Goal: Navigation & Orientation: Find specific page/section

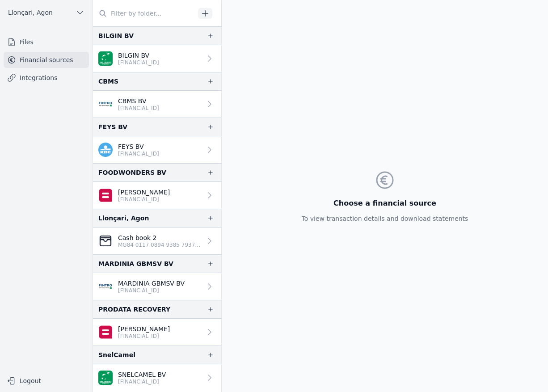
click at [42, 80] on font "Integrations" at bounding box center [39, 77] width 38 height 7
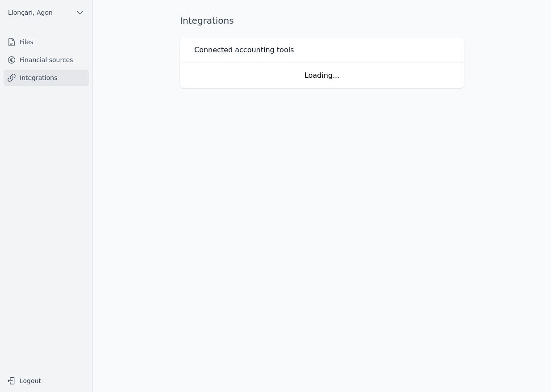
click at [42, 62] on font "Financial sources" at bounding box center [47, 59] width 54 height 7
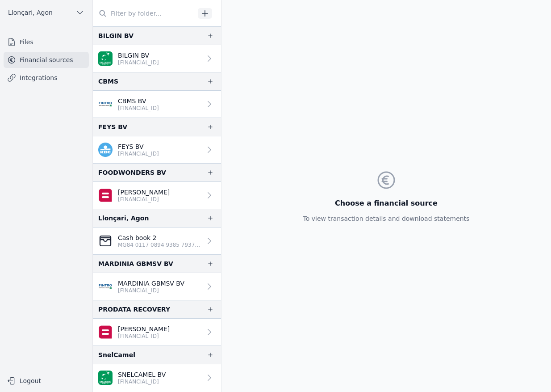
click at [26, 42] on font "Files" at bounding box center [27, 41] width 14 height 7
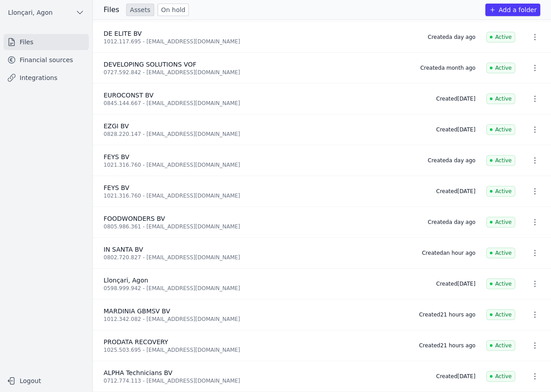
scroll to position [125, 0]
click at [59, 251] on nav "Files Financial sources Integrations" at bounding box center [46, 199] width 78 height 330
click at [45, 62] on font "Financial sources" at bounding box center [47, 59] width 54 height 7
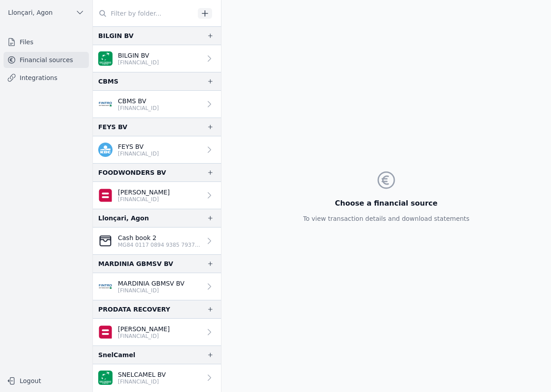
click at [150, 373] on font "SNELCAMEL BV" at bounding box center [142, 374] width 48 height 7
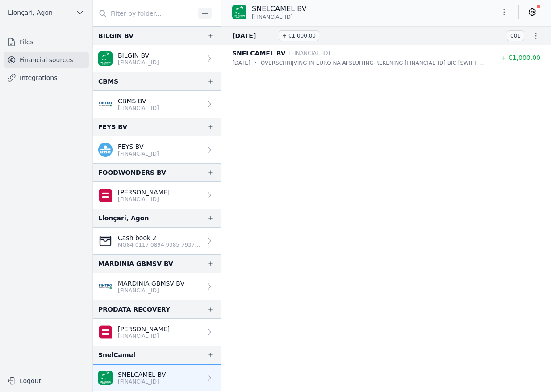
click at [25, 42] on font "Files" at bounding box center [27, 41] width 14 height 7
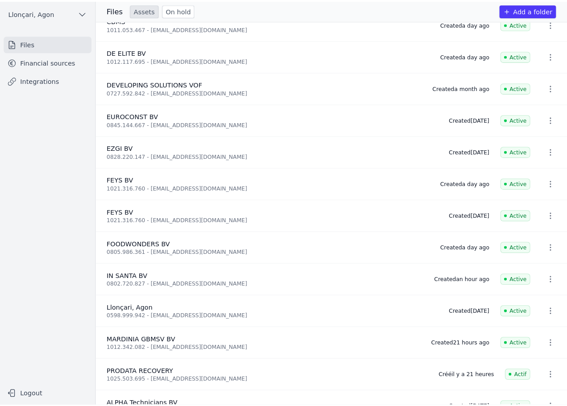
scroll to position [125, 0]
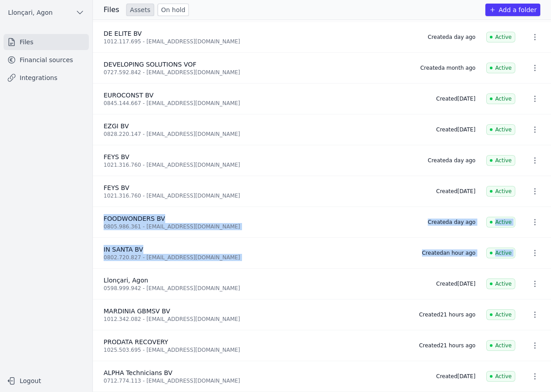
drag, startPoint x: 547, startPoint y: 199, endPoint x: 513, endPoint y: 210, distance: 36.2
type textarea "FOODWONDERS BV 0805.986.361 - foodwonders1@outlook.com Created a day ago Active…"
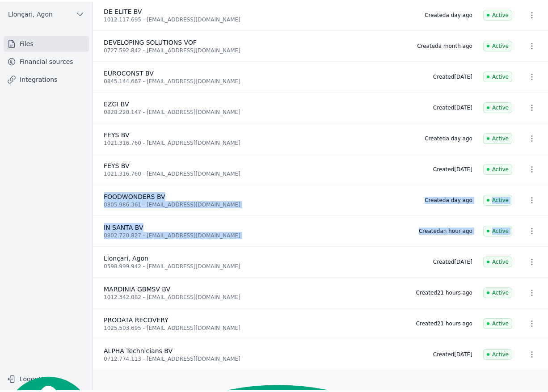
scroll to position [17, 0]
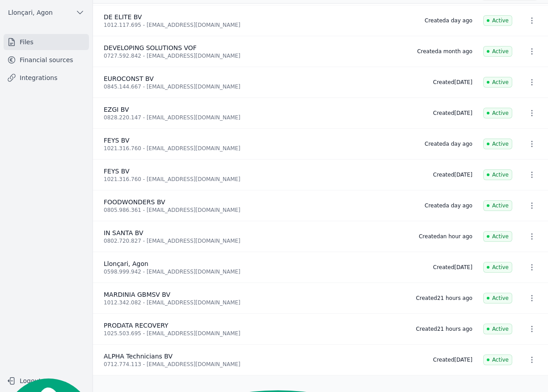
click at [138, 294] on div "MARDINIA GBMSV BV 1012.342.082 - mardiniagbmsv@gmail.com" at bounding box center [254, 298] width 301 height 16
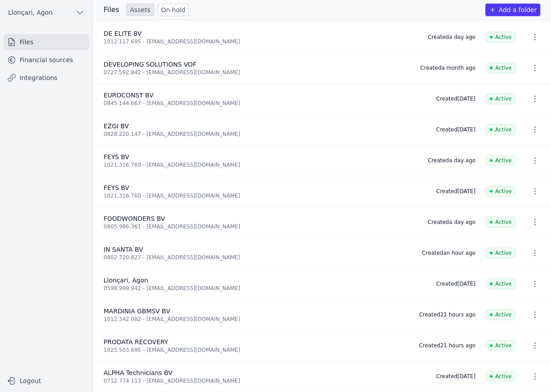
scroll to position [125, 0]
click at [26, 59] on font "Financial sources" at bounding box center [47, 59] width 54 height 7
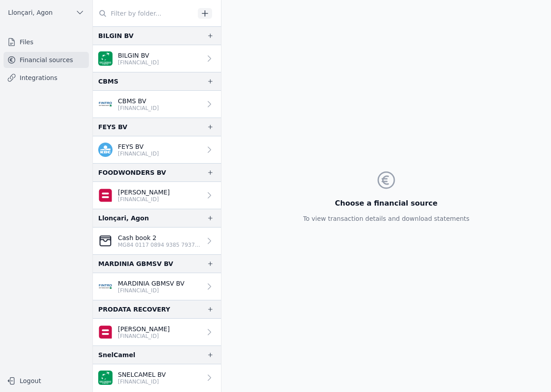
click at [171, 373] on link "SNELCAMEL BV BE24 0020 0803 9638" at bounding box center [157, 377] width 128 height 27
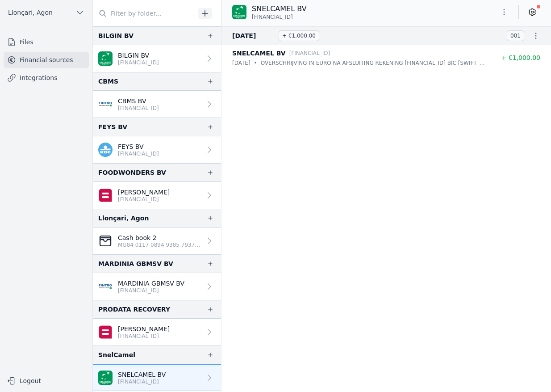
click at [342, 60] on font "OVERSCHRIJVING IN EURO NA AFSLUITING REKENING BE35 0020 0803 9537 BIC GEBABEBB …" at bounding box center [512, 63] width 503 height 6
click at [247, 51] on font "SNELCAMEL BV" at bounding box center [259, 53] width 54 height 7
click at [250, 37] on font "July 24, 2025" at bounding box center [244, 35] width 24 height 7
click at [415, 63] on font "OVERSCHRIJVING IN EURO NA AFSLUITING REKENING BE35 0020 0803 9537 BIC GEBABEBB …" at bounding box center [512, 63] width 503 height 6
click at [176, 371] on link "SNELCAMEL BV BE24 0020 0803 9638" at bounding box center [157, 377] width 128 height 27
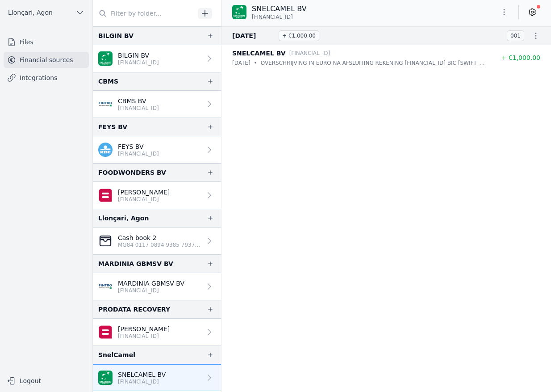
click at [208, 376] on icon at bounding box center [209, 377] width 9 height 9
click at [31, 45] on font "Files" at bounding box center [27, 41] width 14 height 7
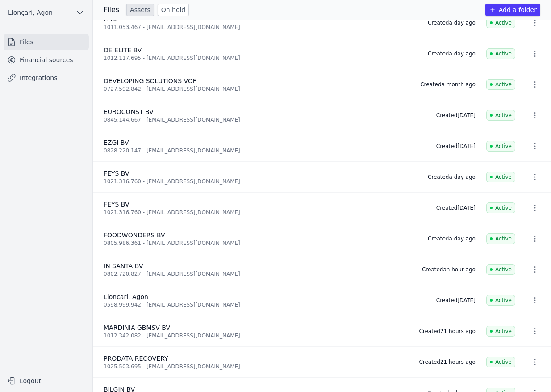
scroll to position [125, 0]
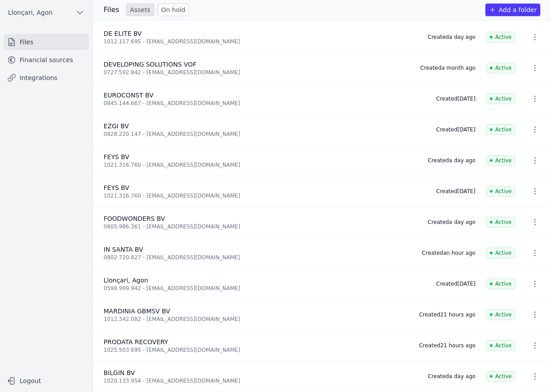
click at [43, 58] on font "Financial sources" at bounding box center [47, 59] width 54 height 7
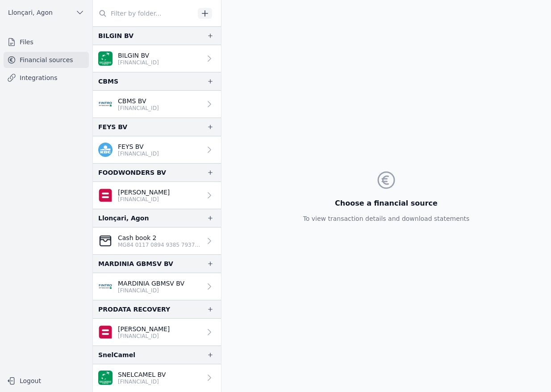
click at [25, 42] on font "Files" at bounding box center [27, 41] width 14 height 7
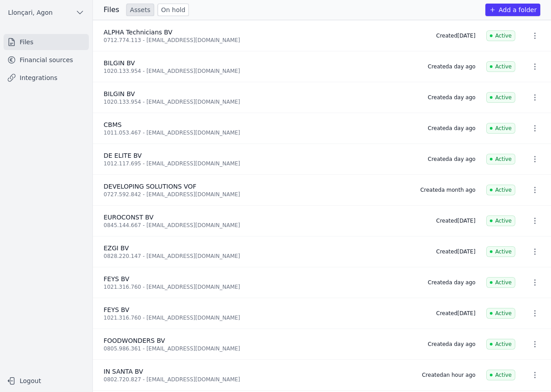
click at [32, 60] on font "Financial sources" at bounding box center [47, 59] width 54 height 7
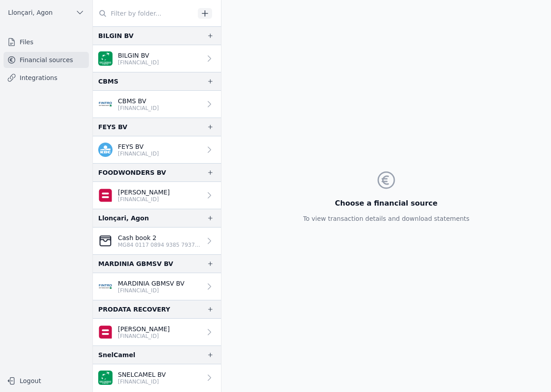
click at [29, 39] on font "Files" at bounding box center [27, 41] width 14 height 7
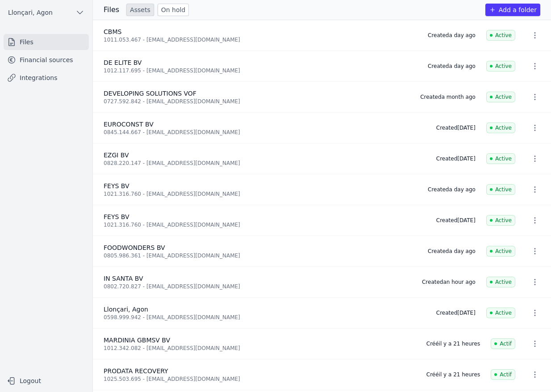
scroll to position [125, 0]
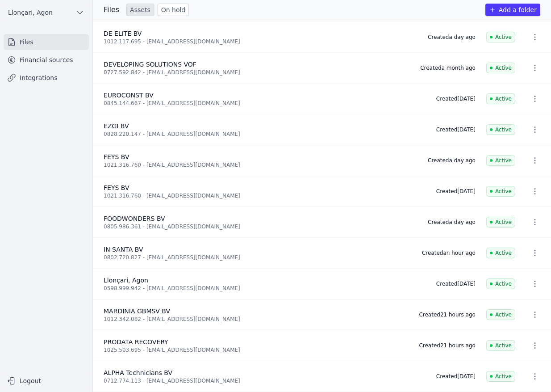
click at [35, 63] on font "Financial sources" at bounding box center [47, 59] width 54 height 7
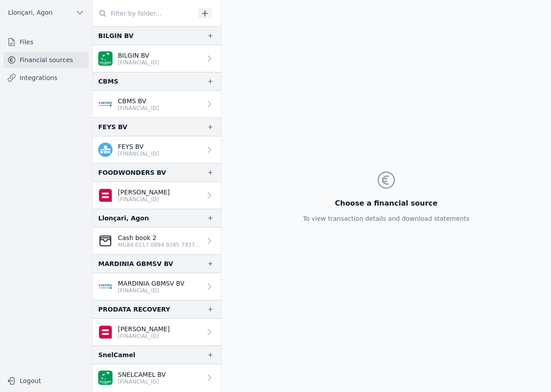
click at [31, 39] on font "Files" at bounding box center [27, 41] width 14 height 7
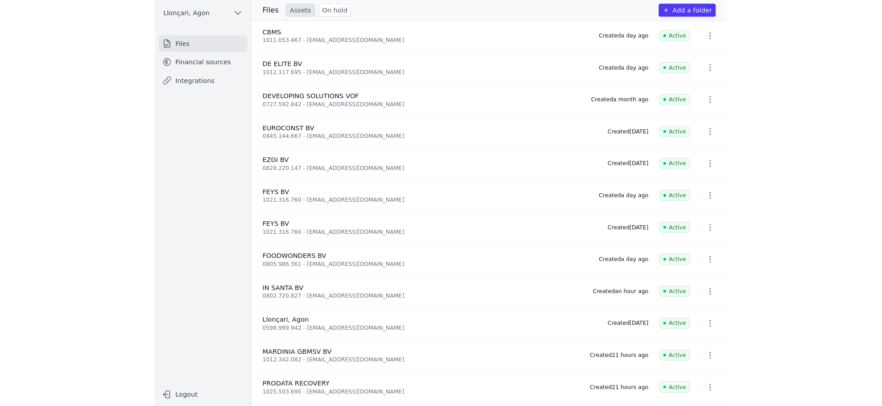
scroll to position [125, 0]
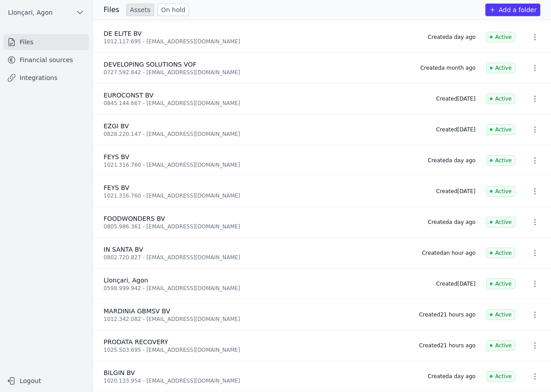
click at [48, 58] on font "Financial sources" at bounding box center [47, 59] width 54 height 7
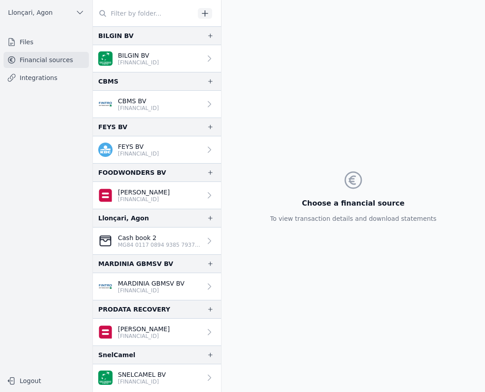
click at [456, 49] on div "Choose a financial source To view transaction details and download statements" at bounding box center [353, 196] width 263 height 392
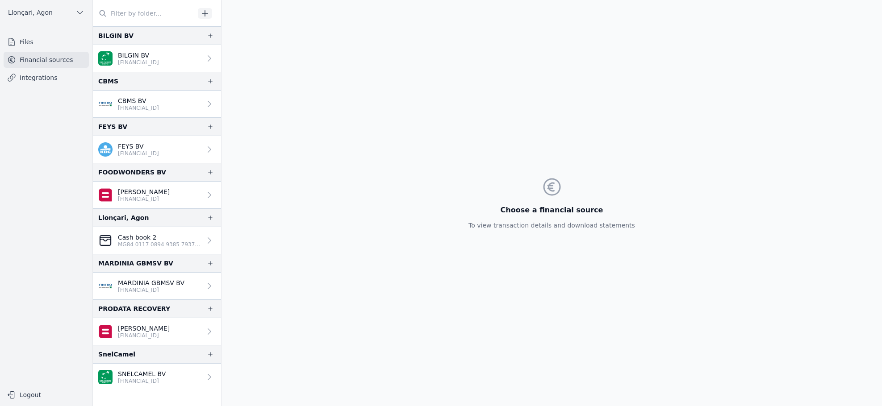
click at [35, 60] on font "Financial sources" at bounding box center [47, 59] width 54 height 7
click at [81, 13] on icon "button" at bounding box center [79, 12] width 9 height 9
click at [60, 86] on font "OPTIMA PARTNERS BV" at bounding box center [54, 87] width 69 height 7
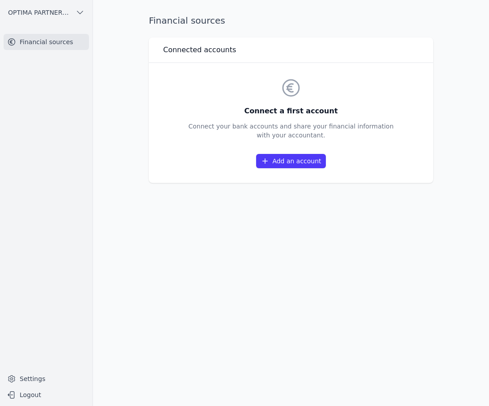
click at [318, 24] on div "Financial sources" at bounding box center [291, 20] width 284 height 13
